Goal: Find specific page/section

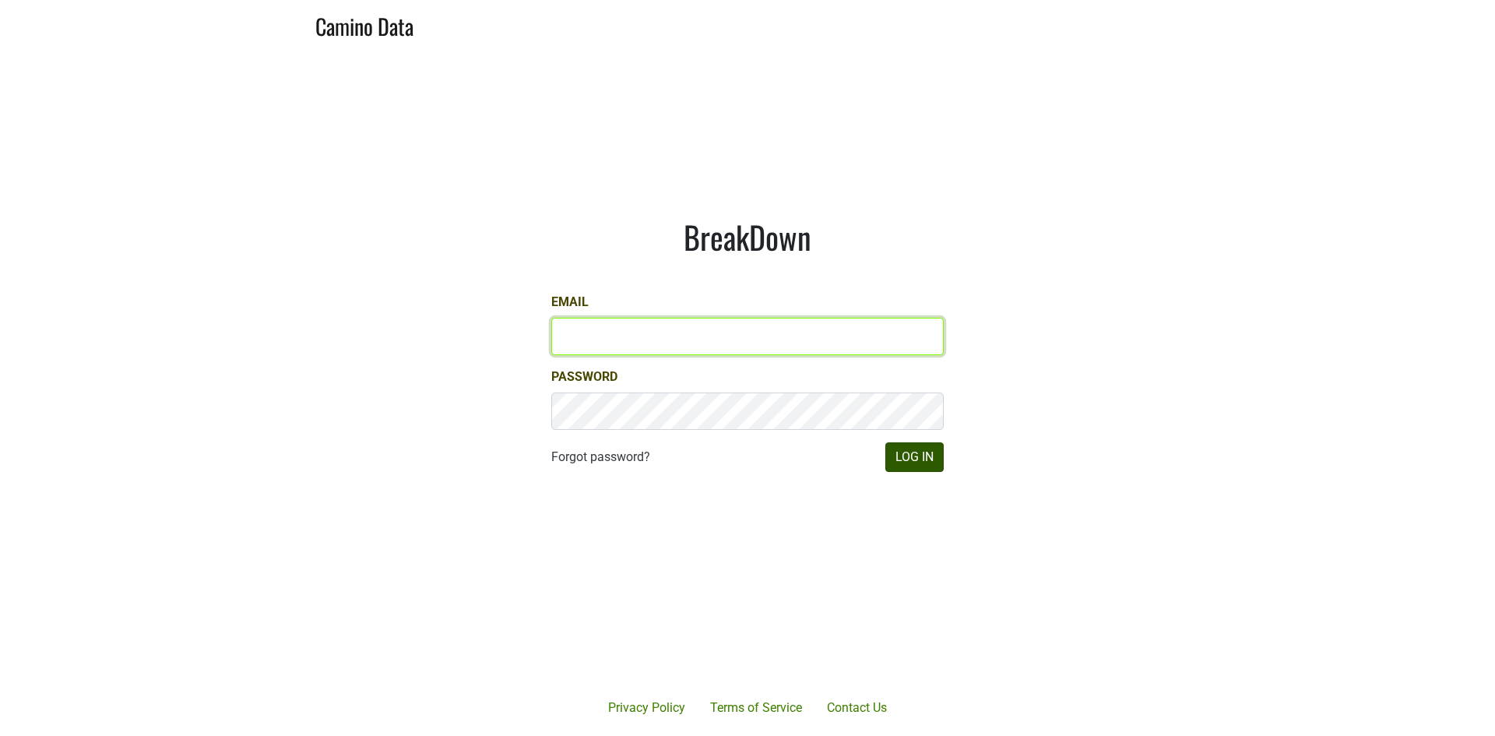
type input "james@jonata.com"
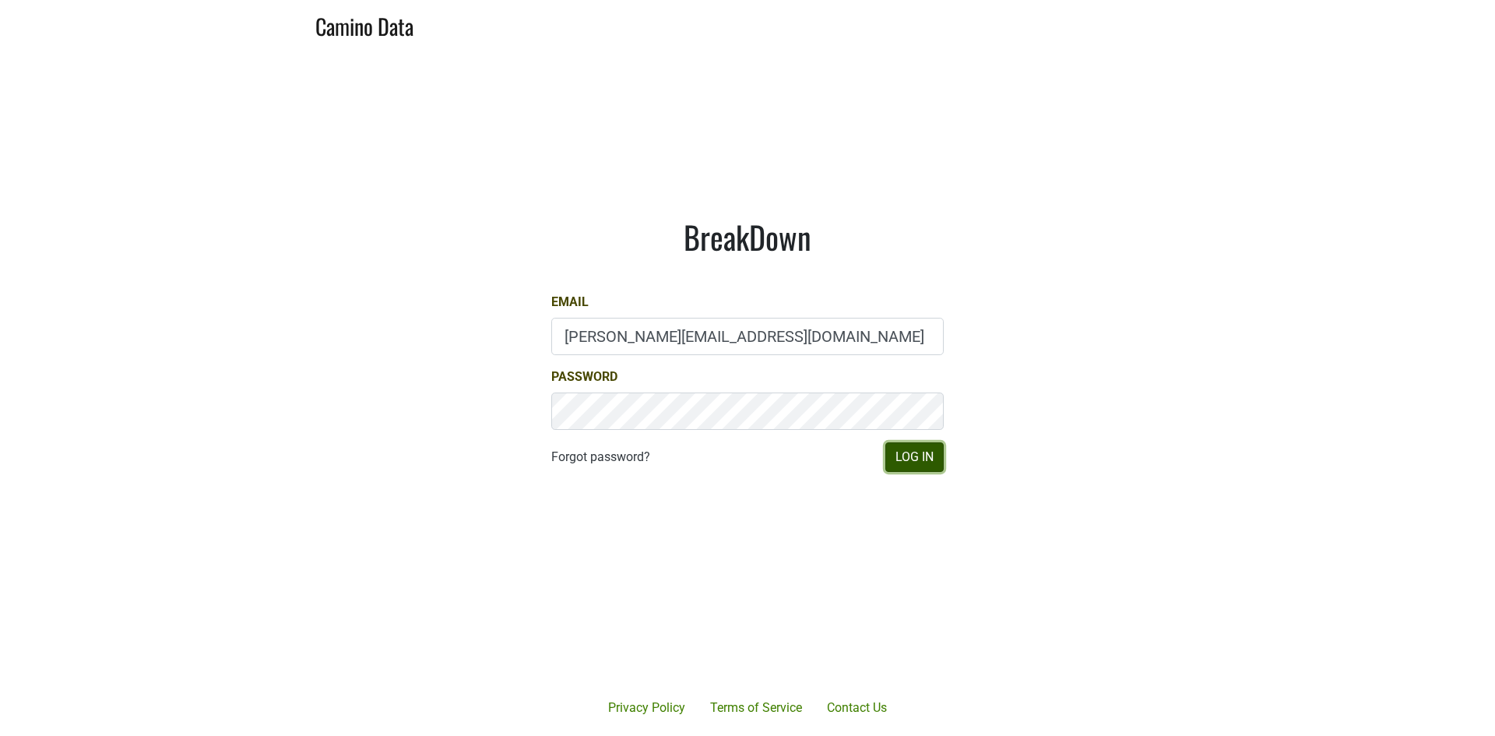
click at [904, 448] on button "Log In" at bounding box center [914, 457] width 58 height 30
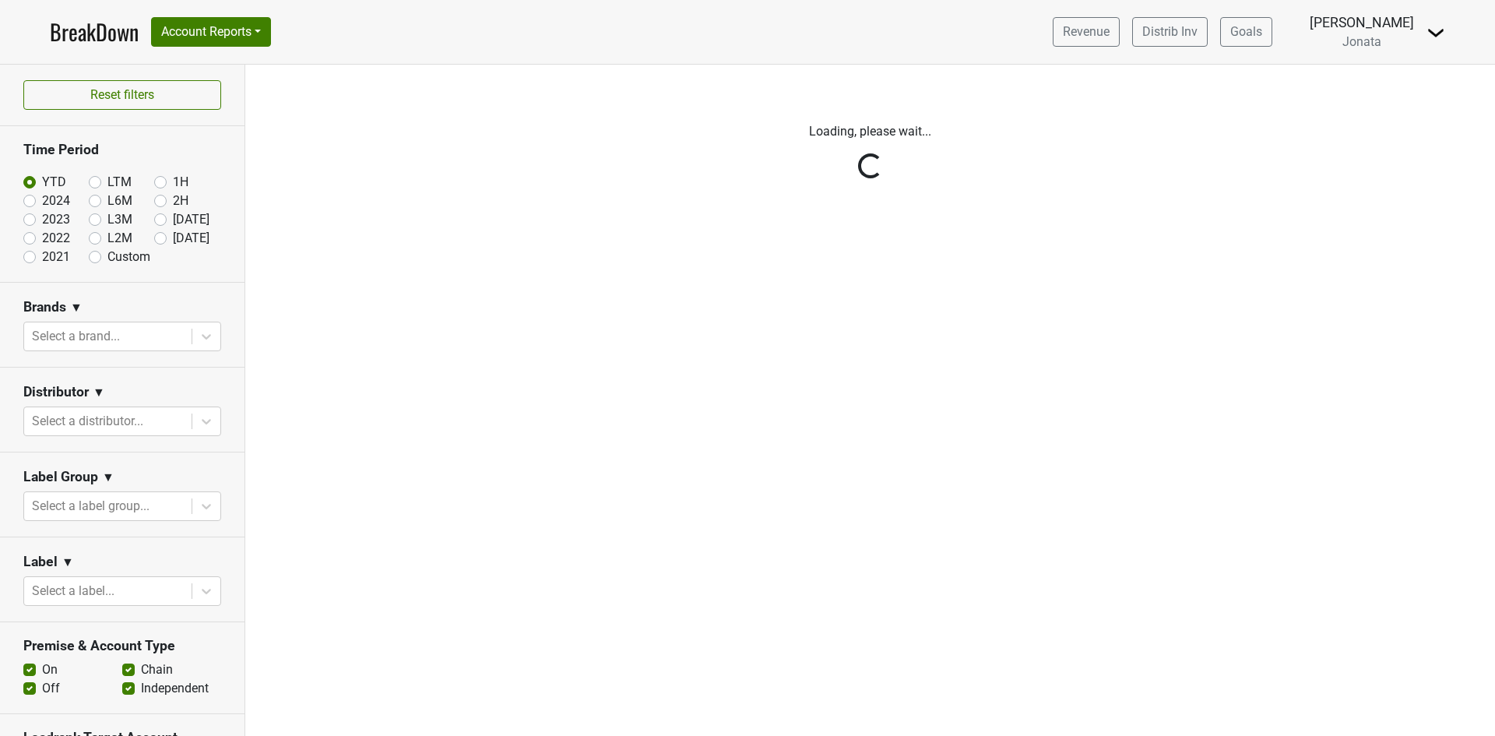
click at [191, 416] on div "Reset filters Time Period YTD LTM 1H 2024 L6M 2H 2023 L3M [DATE] '25 2022 L2M A…" at bounding box center [122, 400] width 245 height 671
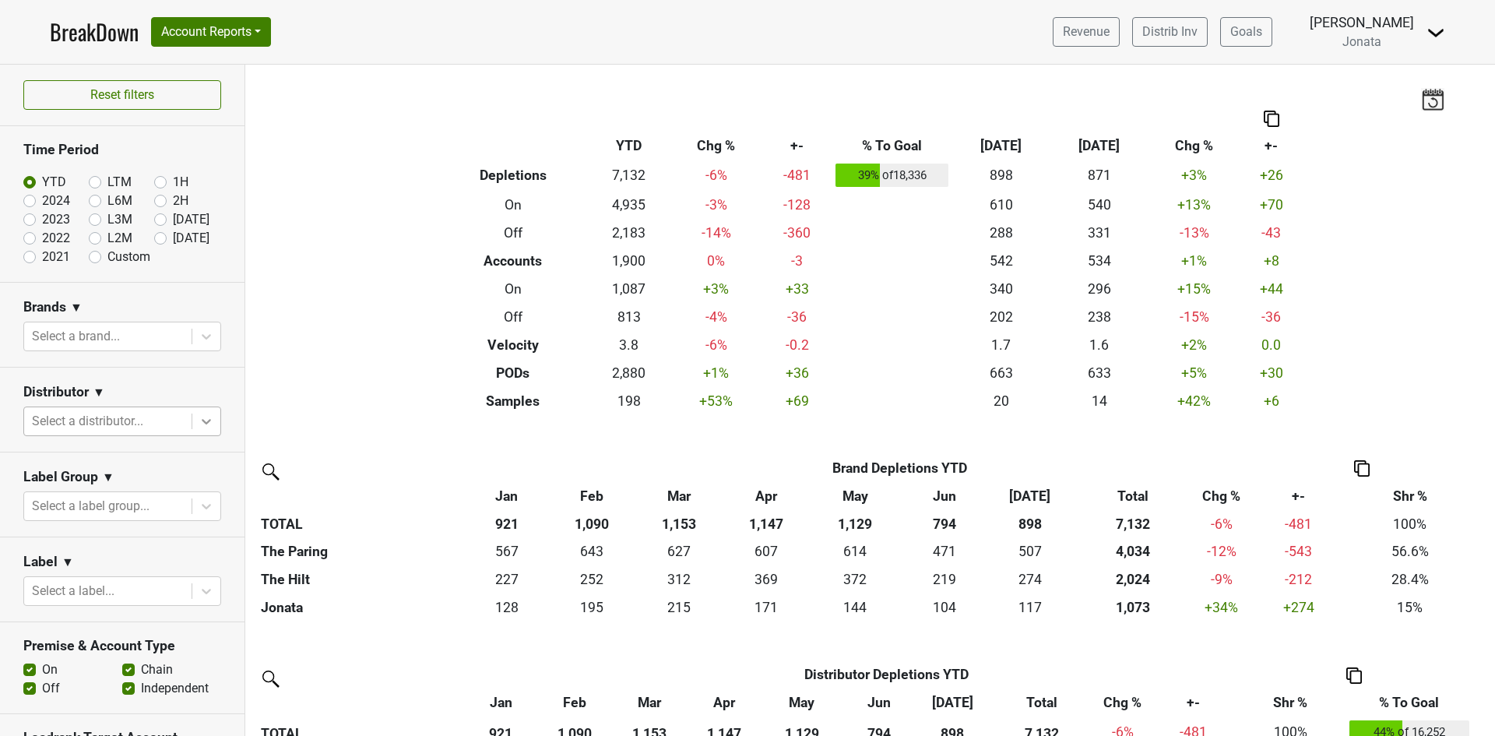
click at [202, 420] on icon at bounding box center [206, 421] width 9 height 5
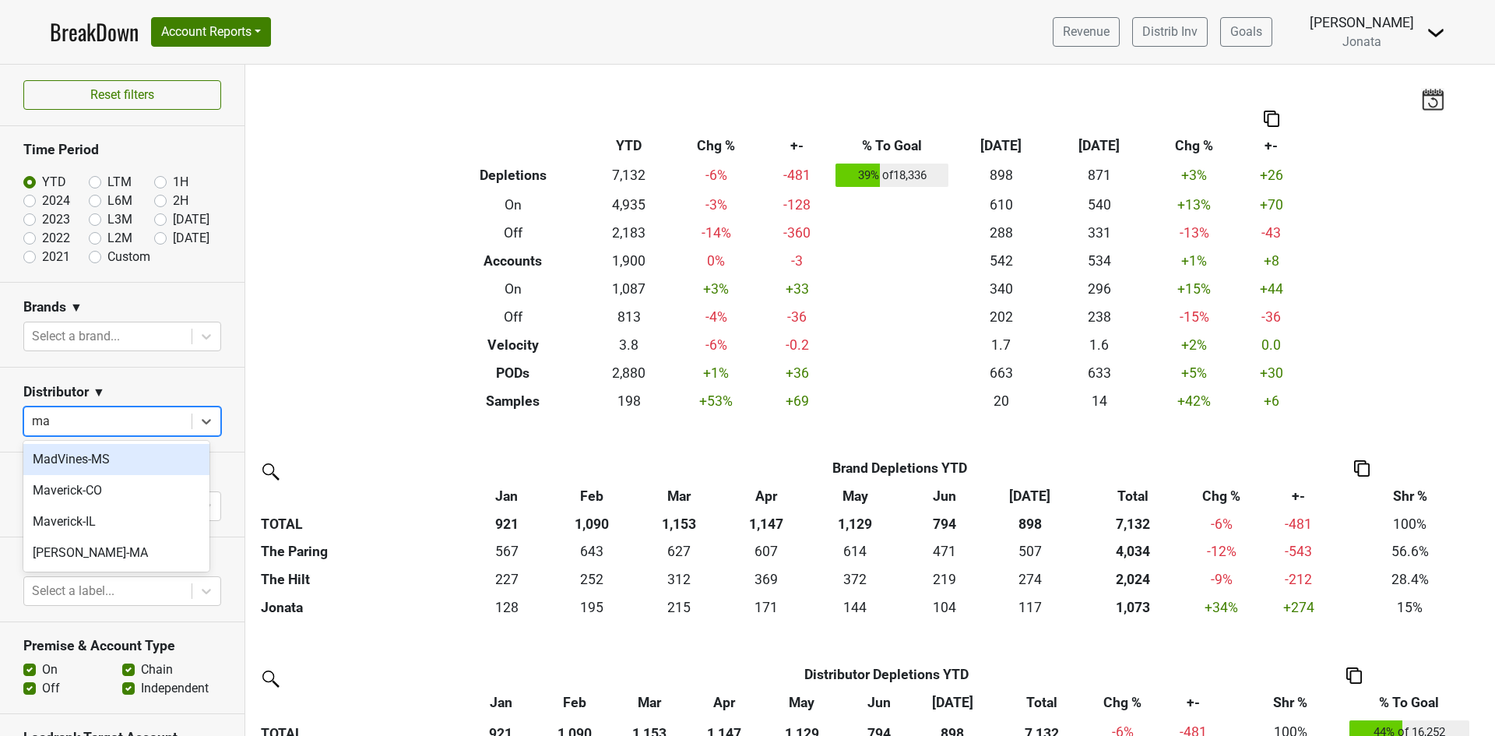
type input "mav"
click at [72, 464] on div "Maverick-CO" at bounding box center [116, 459] width 186 height 31
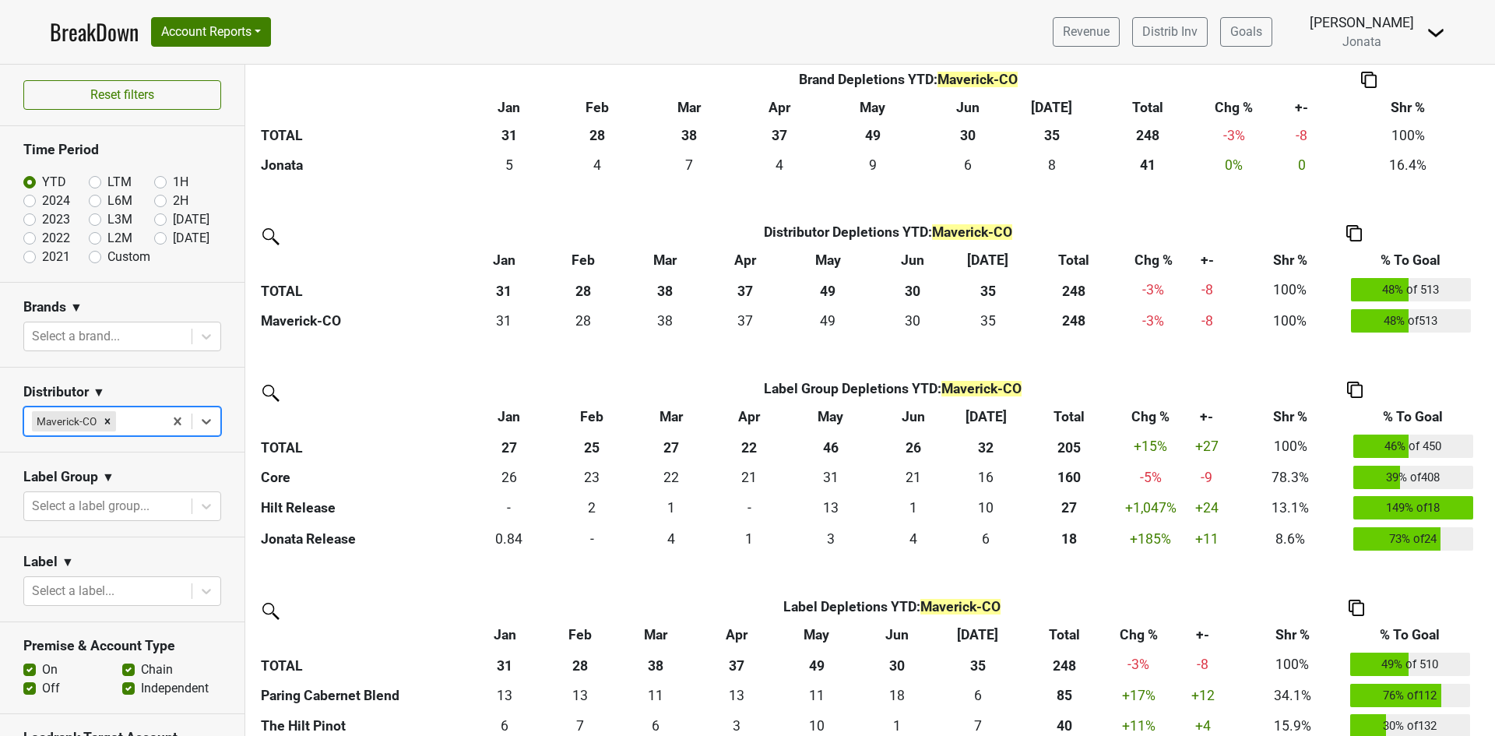
scroll to position [467, 0]
